Goal: Information Seeking & Learning: Learn about a topic

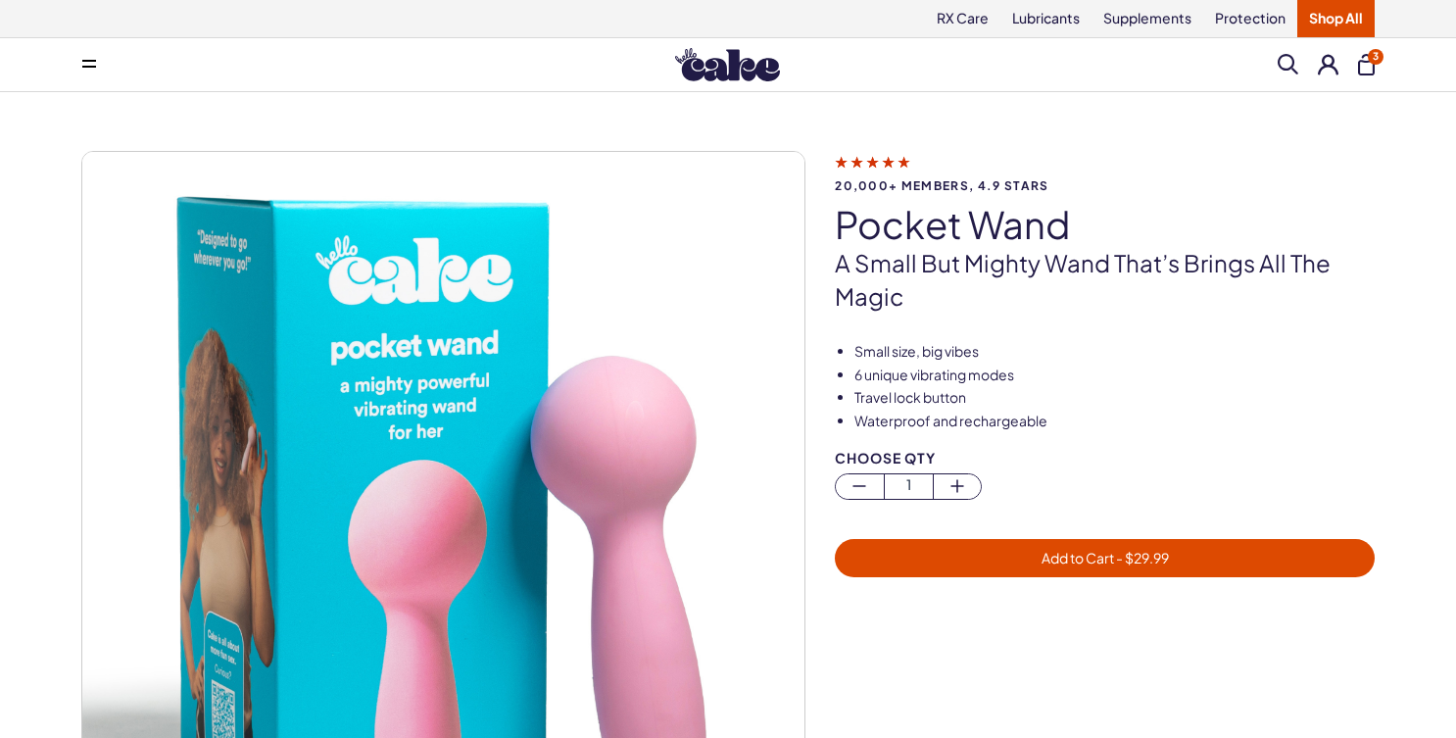
click at [1373, 69] on button "3" at bounding box center [1366, 65] width 17 height 22
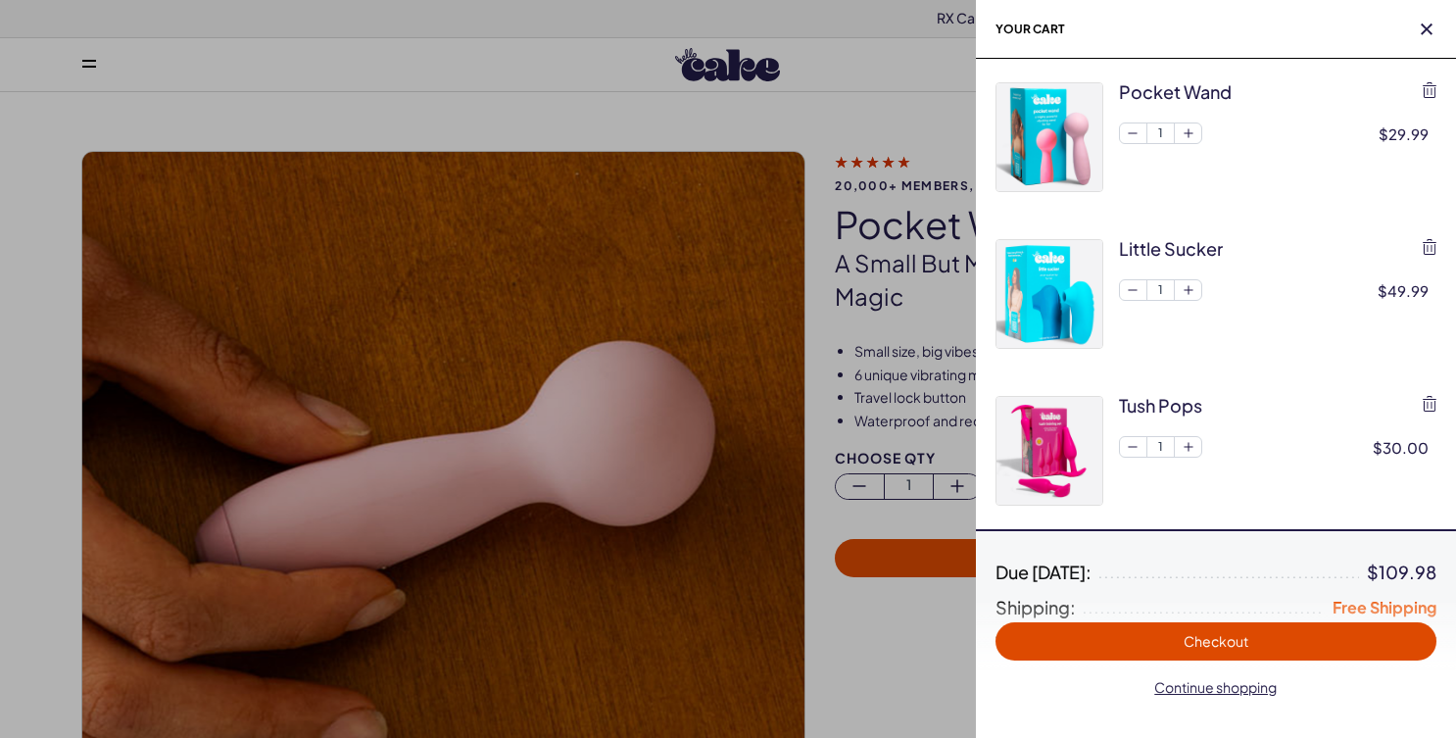
click at [579, 79] on div at bounding box center [728, 369] width 1456 height 738
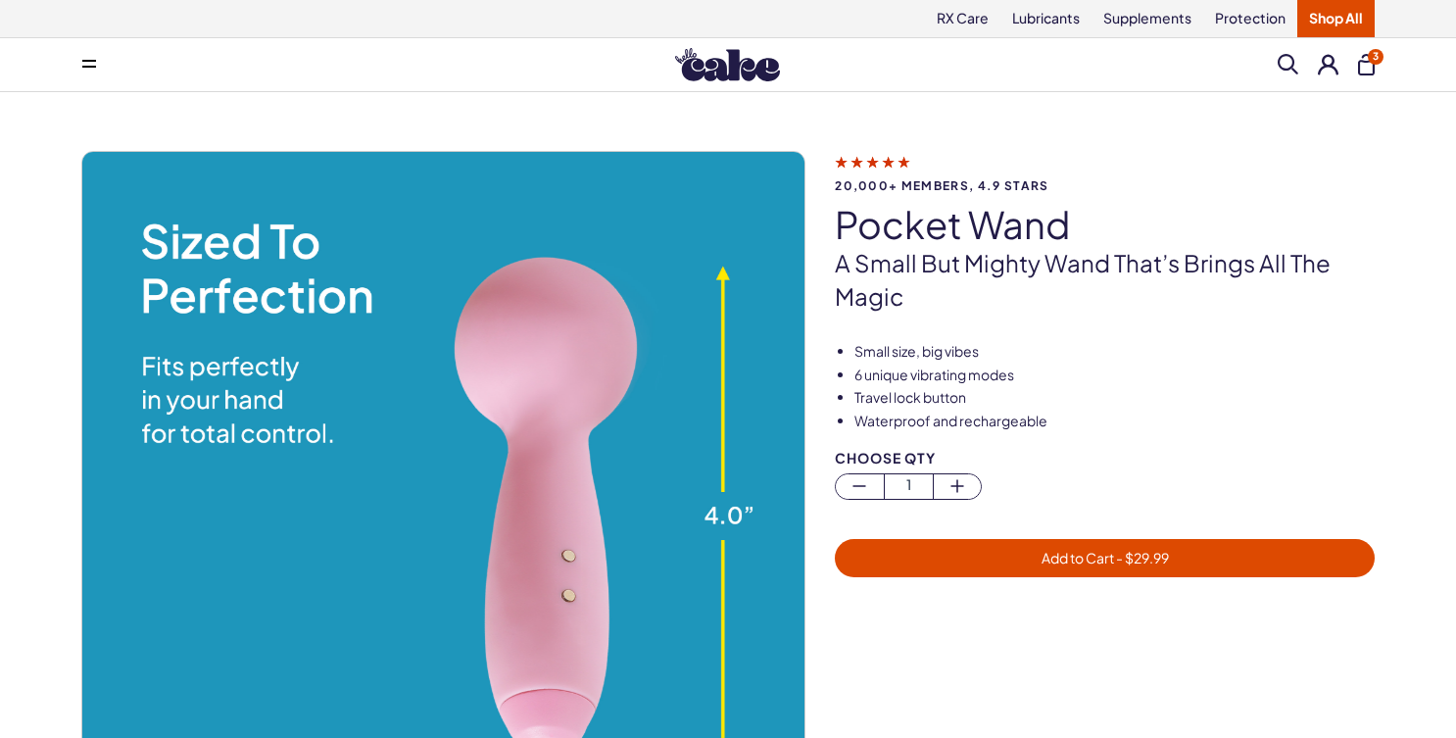
click at [1371, 67] on button "3" at bounding box center [1366, 65] width 17 height 22
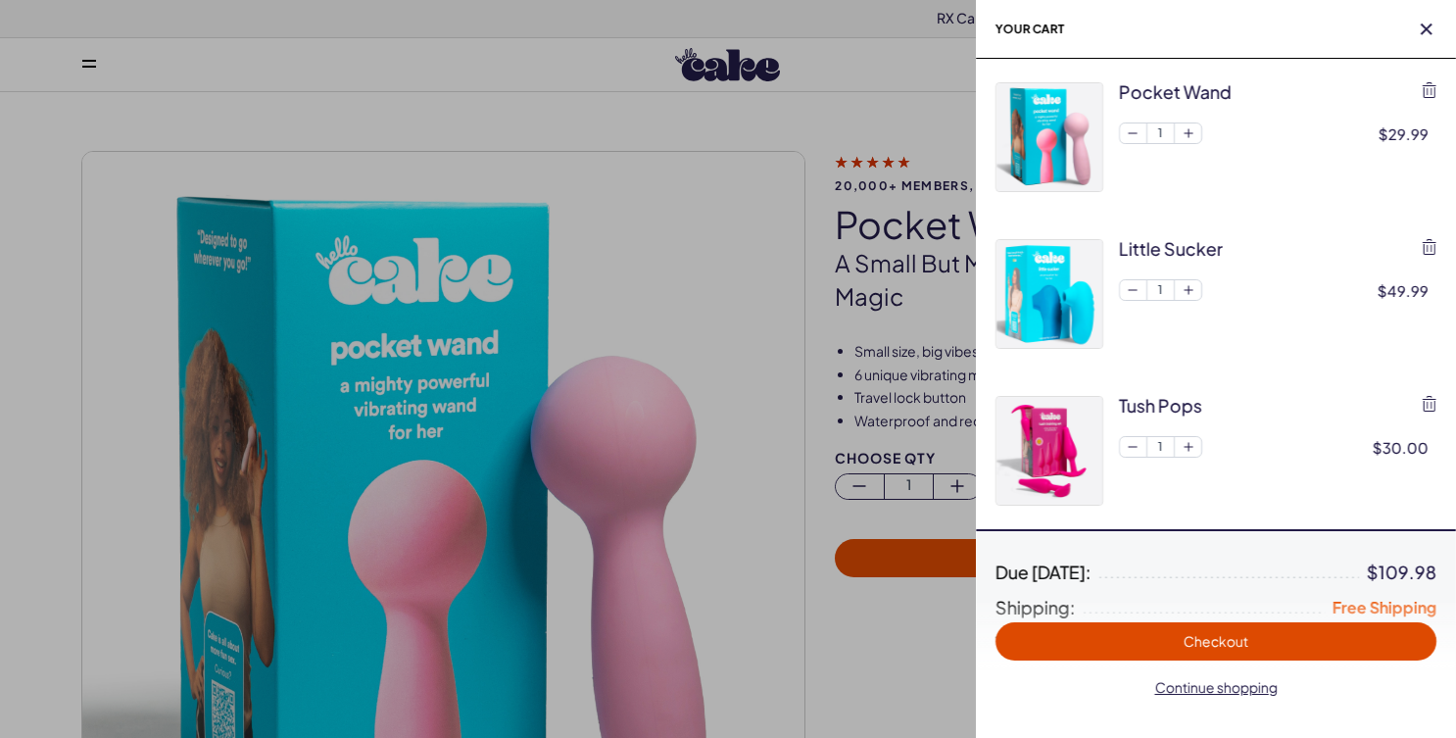
click at [1074, 278] on img at bounding box center [1050, 294] width 106 height 108
click at [1157, 267] on div "little sucker 1 $49.99" at bounding box center [1278, 294] width 318 height 110
click at [1157, 257] on div "little sucker" at bounding box center [1171, 248] width 104 height 25
click at [1157, 251] on div "little sucker" at bounding box center [1171, 248] width 104 height 25
click at [1150, 250] on div "little sucker" at bounding box center [1171, 248] width 104 height 25
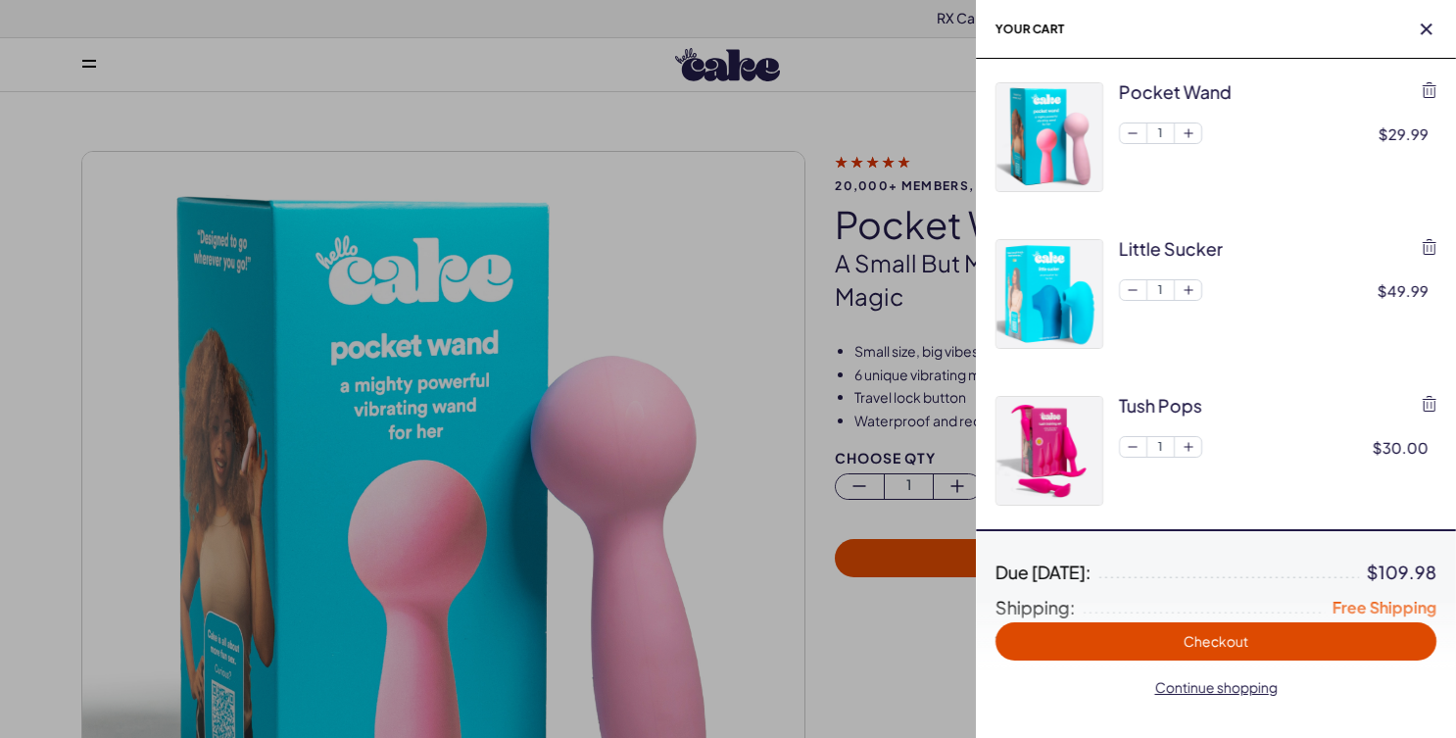
click at [1096, 278] on img at bounding box center [1050, 294] width 106 height 108
click at [1065, 324] on img at bounding box center [1050, 294] width 106 height 108
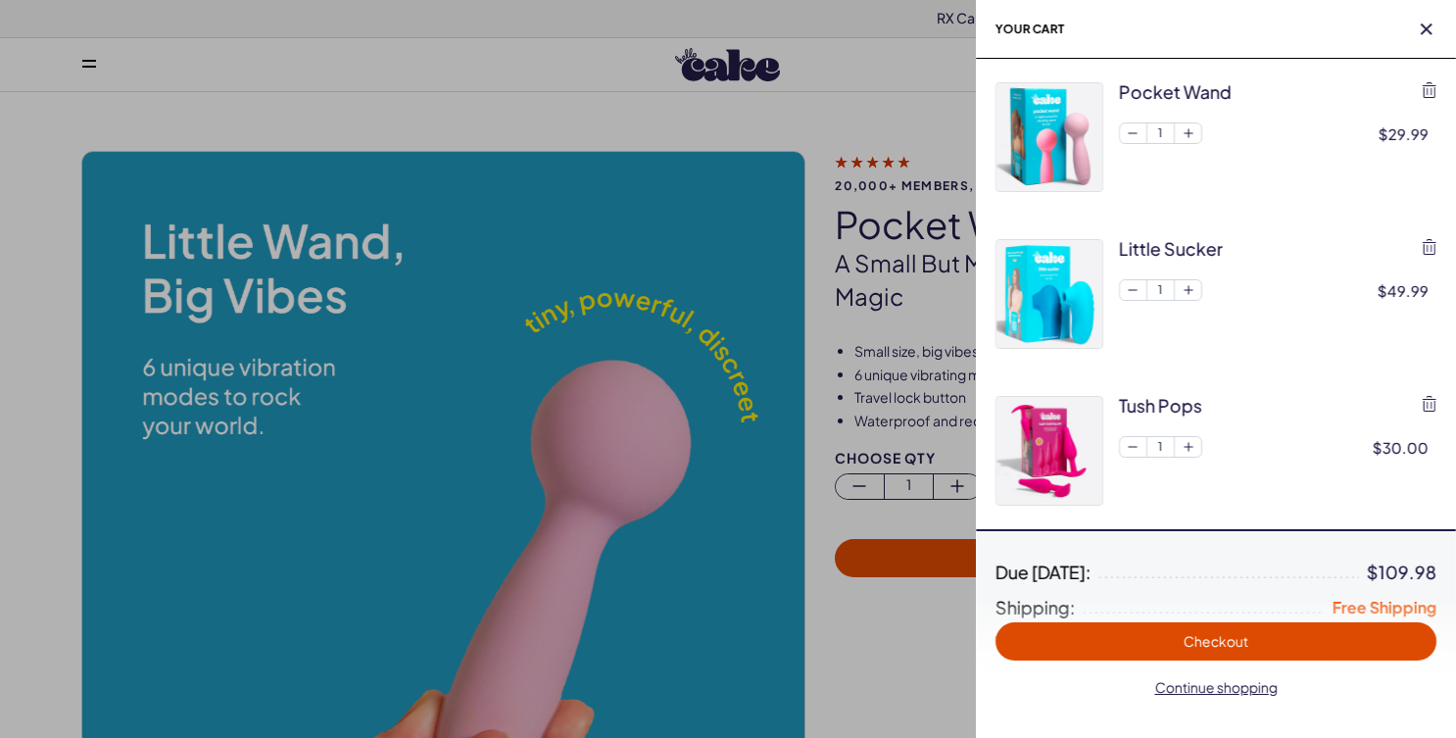
click at [1049, 321] on img at bounding box center [1050, 294] width 106 height 108
click at [876, 211] on div at bounding box center [728, 369] width 1456 height 738
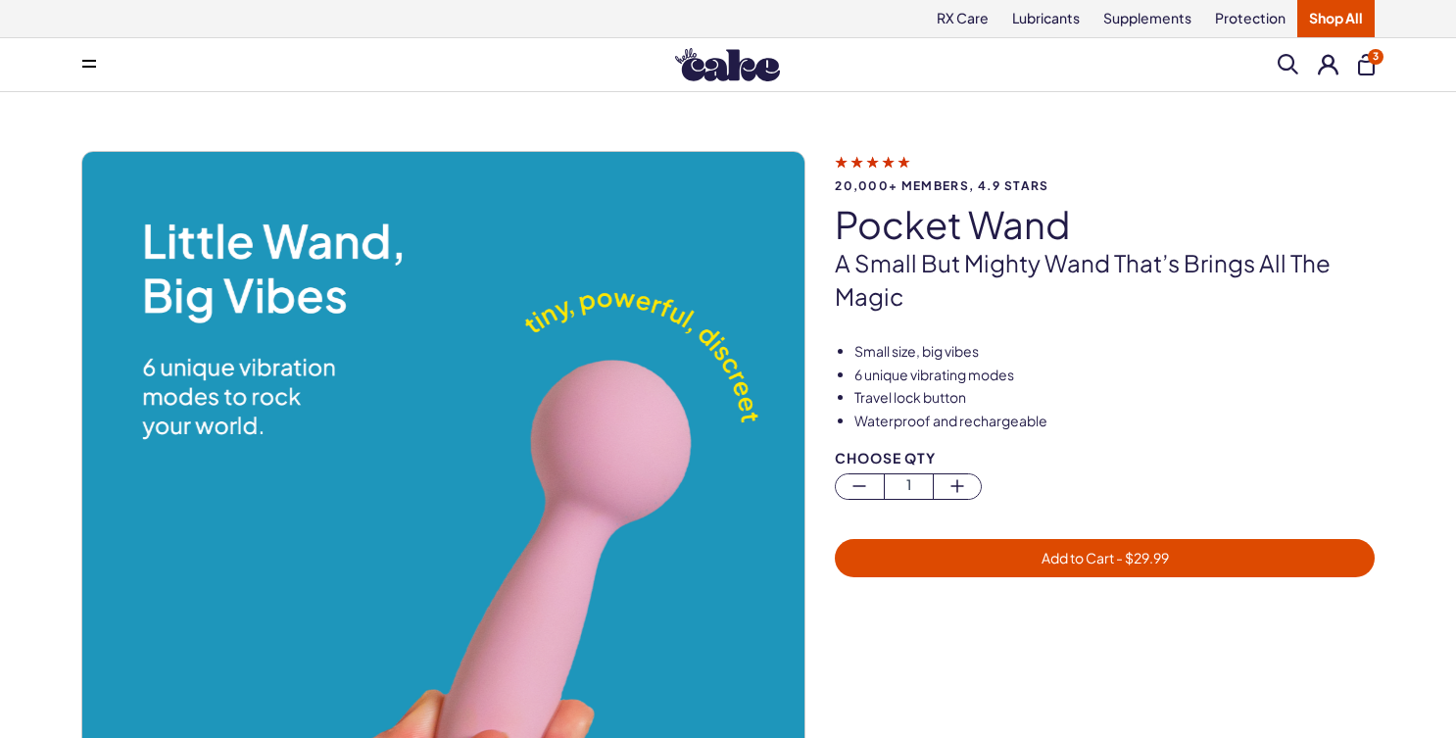
click at [81, 59] on button at bounding box center [89, 64] width 39 height 39
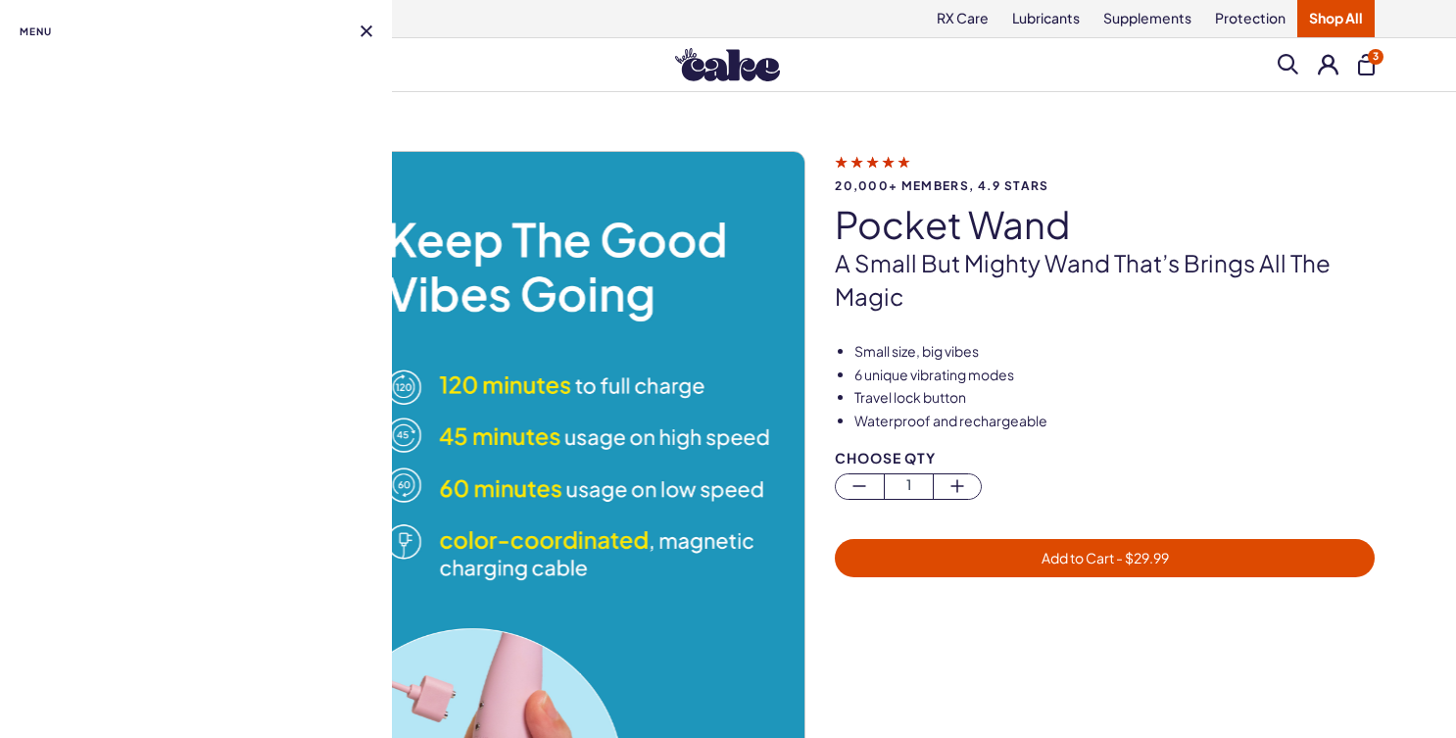
click at [37, 32] on span "Menu" at bounding box center [36, 32] width 32 height 24
click at [1282, 62] on span at bounding box center [1288, 64] width 21 height 21
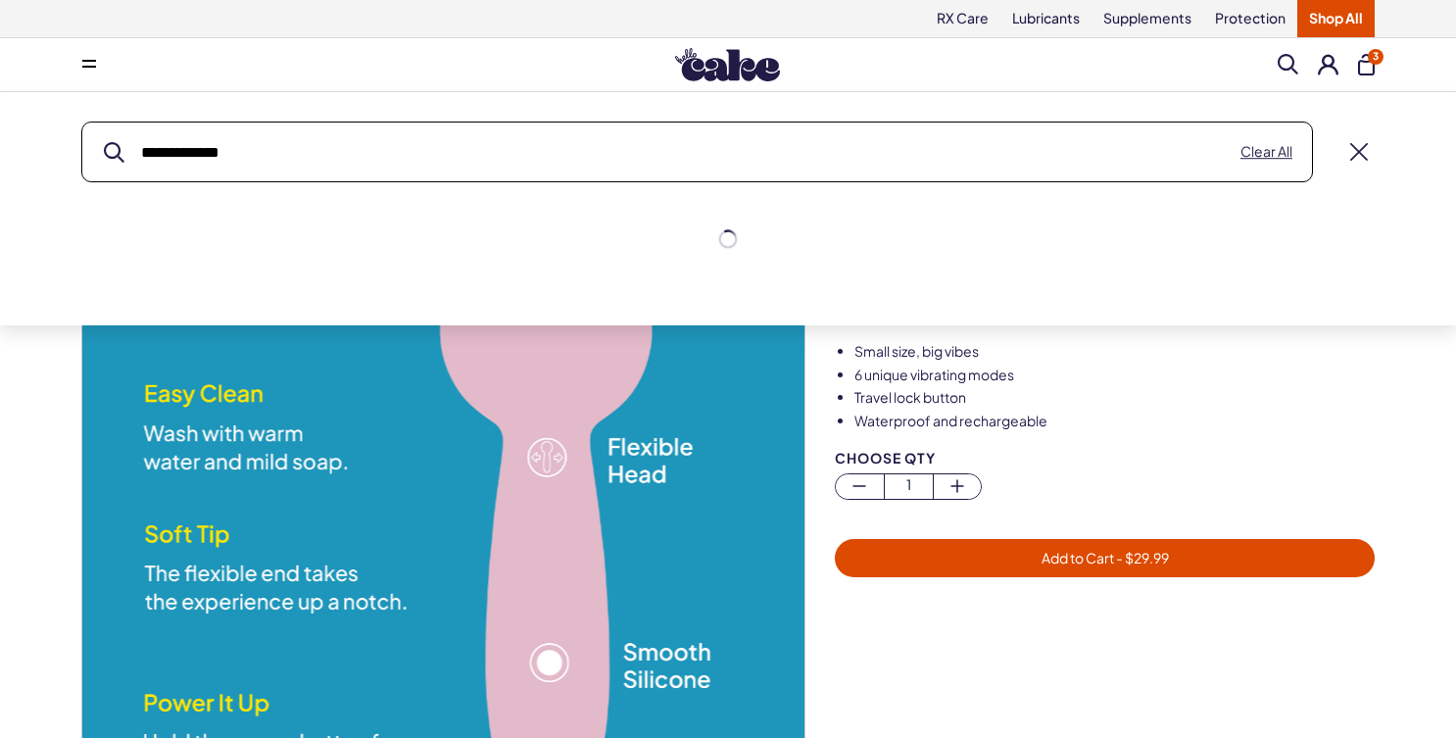
type input "**********"
click at [104, 142] on button "submit" at bounding box center [114, 152] width 21 height 21
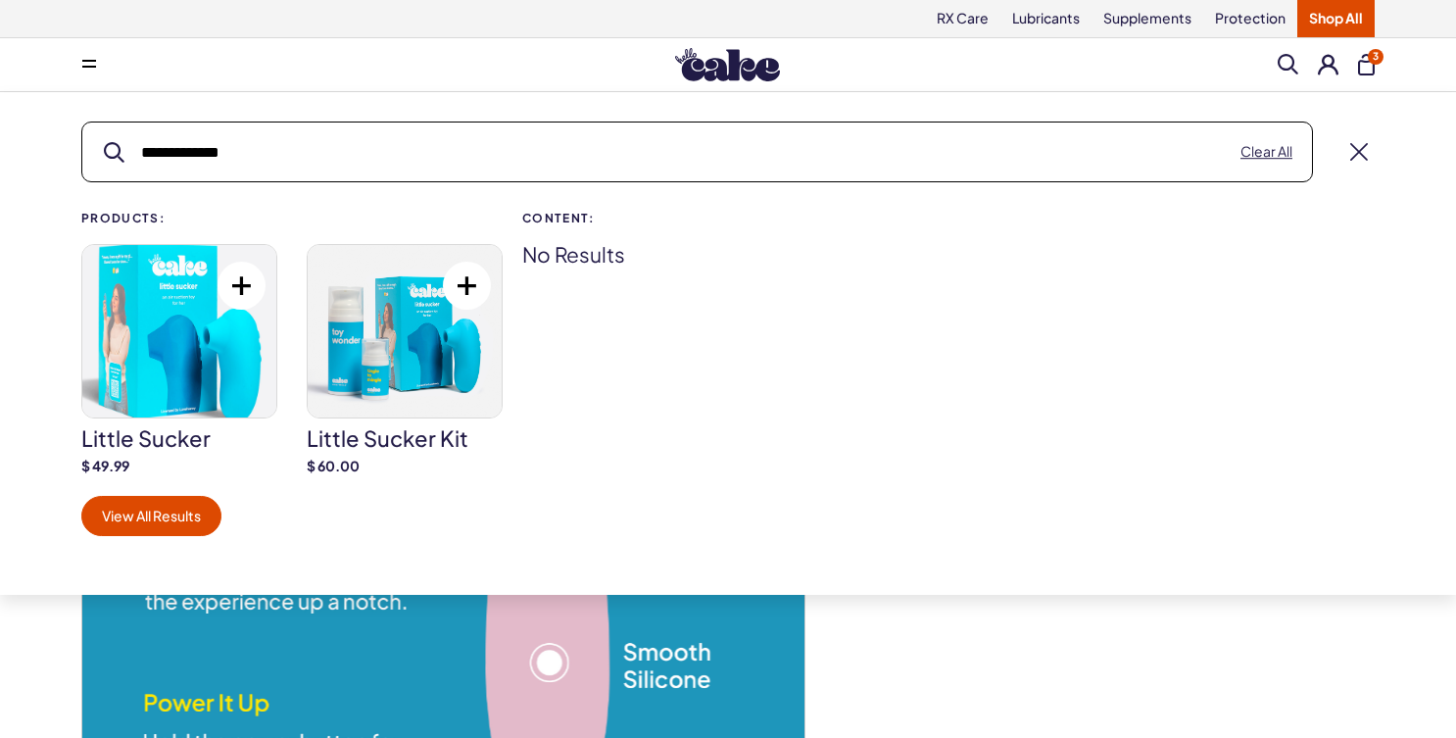
click at [166, 419] on link "little sucker $ 49.99" at bounding box center [179, 359] width 196 height 231
